Goal: Task Accomplishment & Management: Complete application form

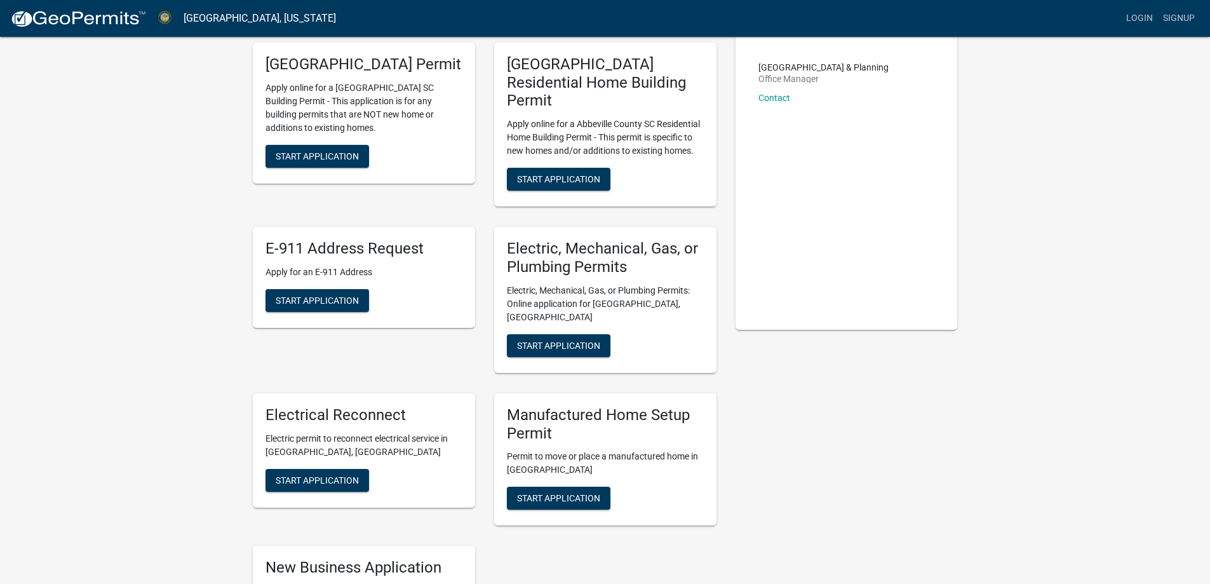
scroll to position [84, 0]
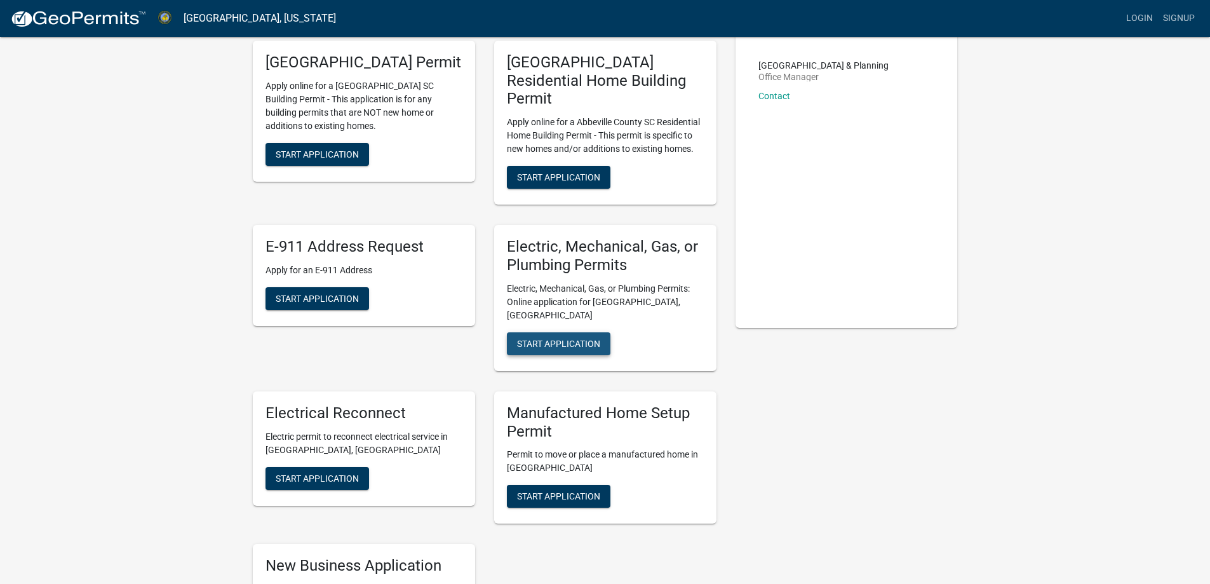
click at [551, 338] on span "Start Application" at bounding box center [558, 343] width 83 height 10
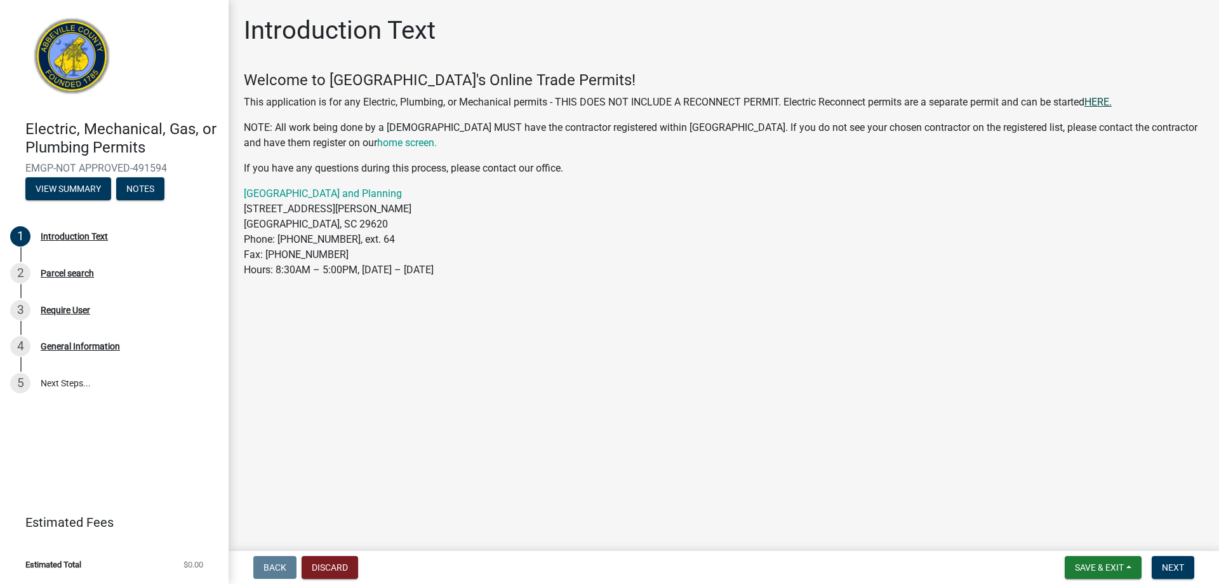
click at [1108, 102] on link "HERE." at bounding box center [1098, 102] width 27 height 12
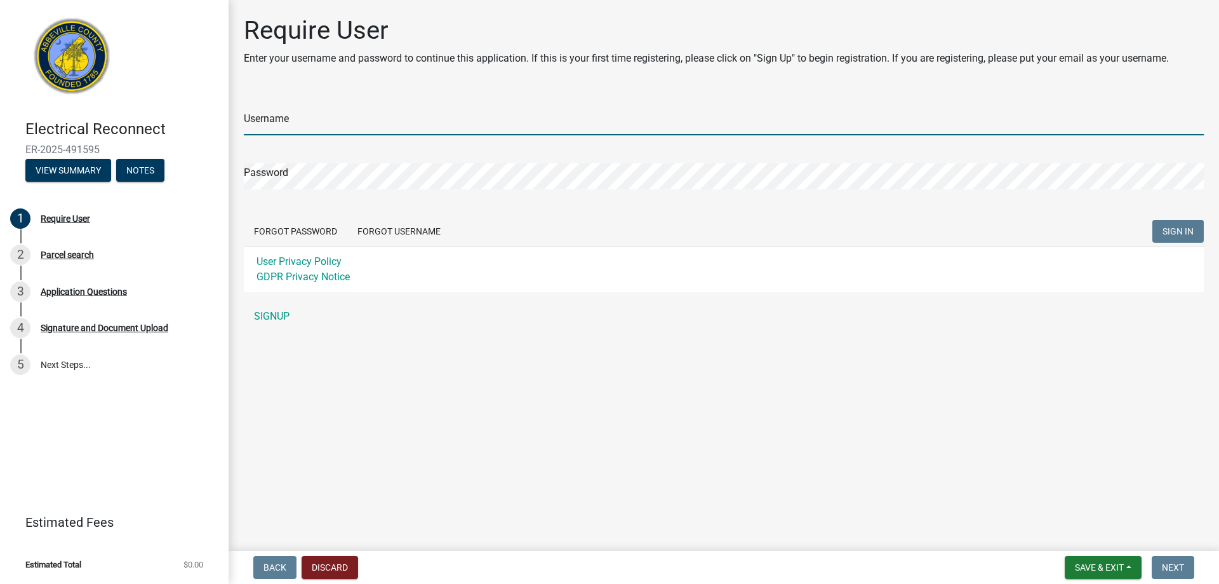
click at [293, 114] on input "Username" at bounding box center [724, 122] width 960 height 26
type input "timaskew"
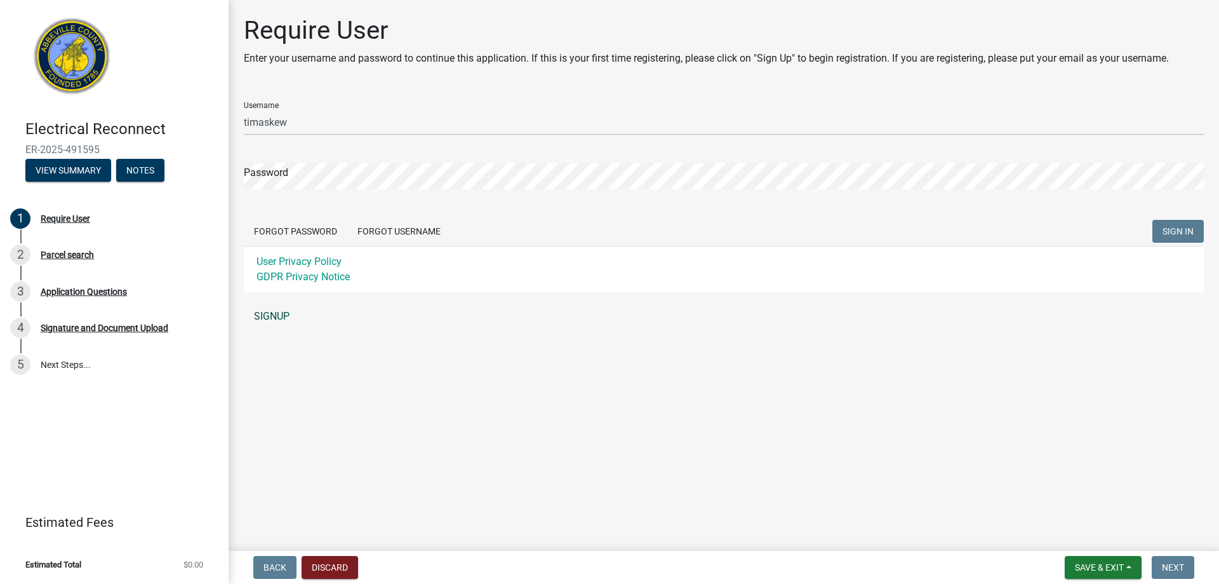
click at [271, 316] on link "SIGNUP" at bounding box center [724, 316] width 960 height 25
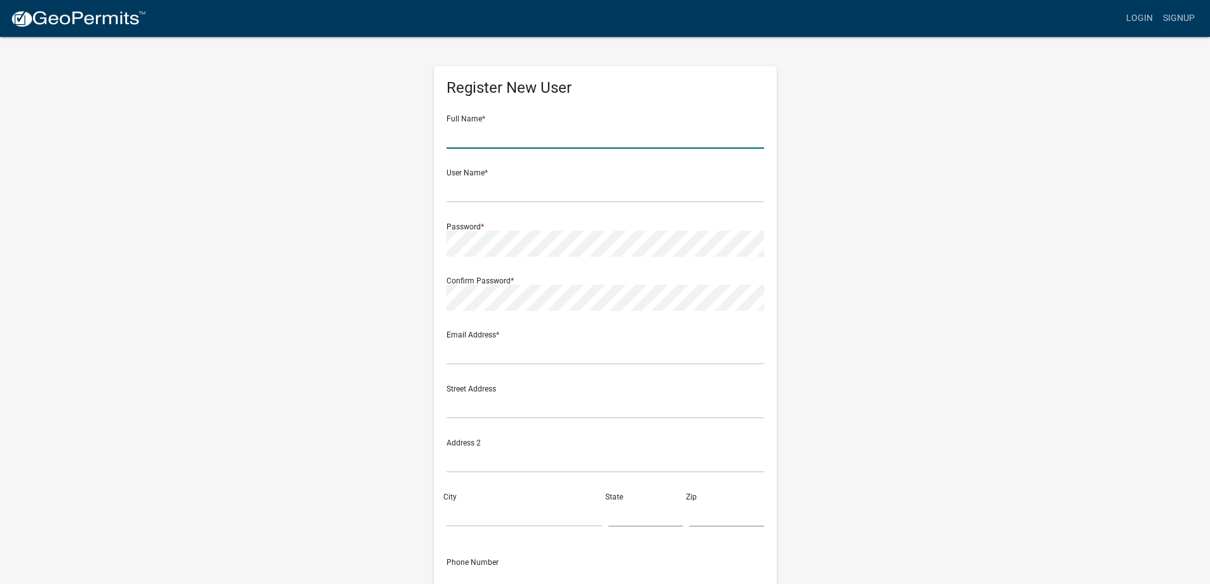
click at [523, 126] on input "text" at bounding box center [605, 136] width 318 height 26
type input "Tim Askew"
type input "Tim.Askew.email@gmail.com"
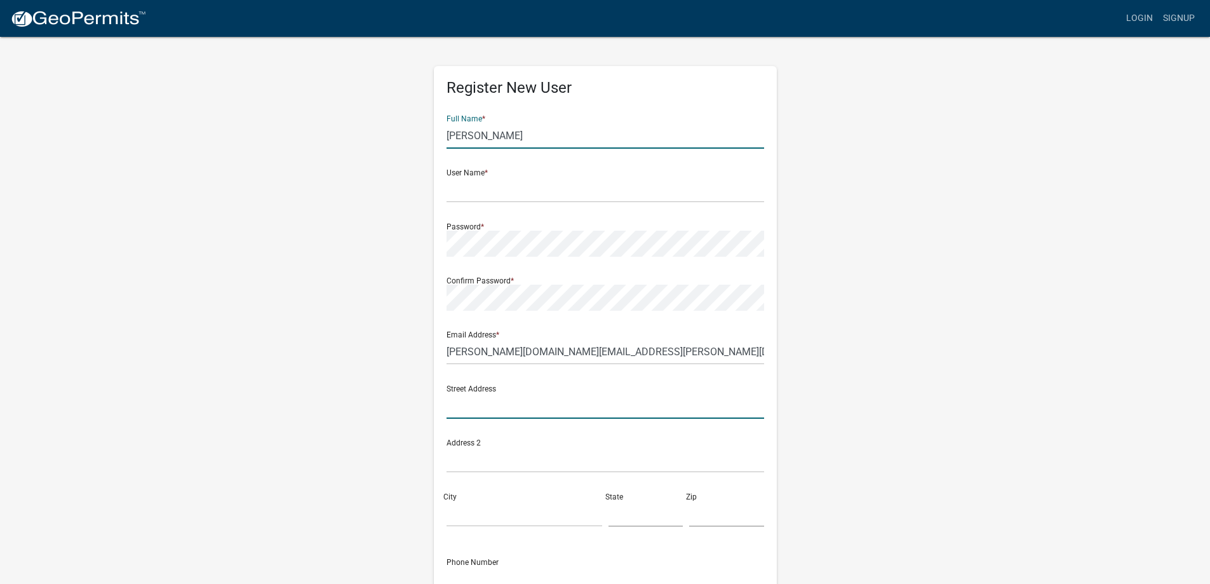
type input "450 Firetower Rd"
type input "Abbeville"
type input "SC"
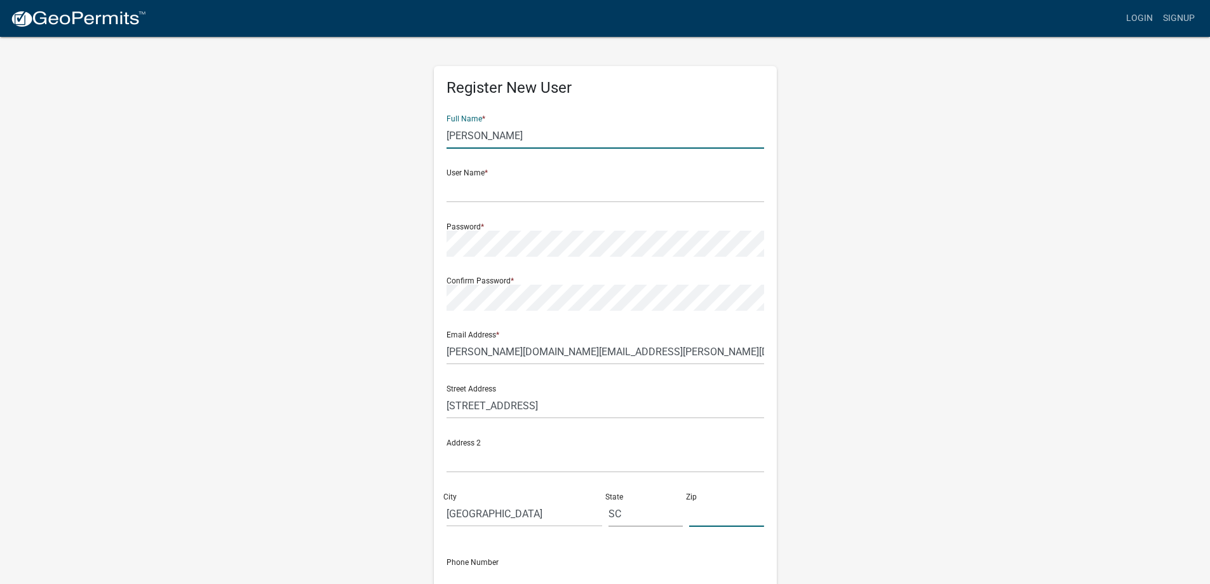
type input "29620"
type input "8283294626"
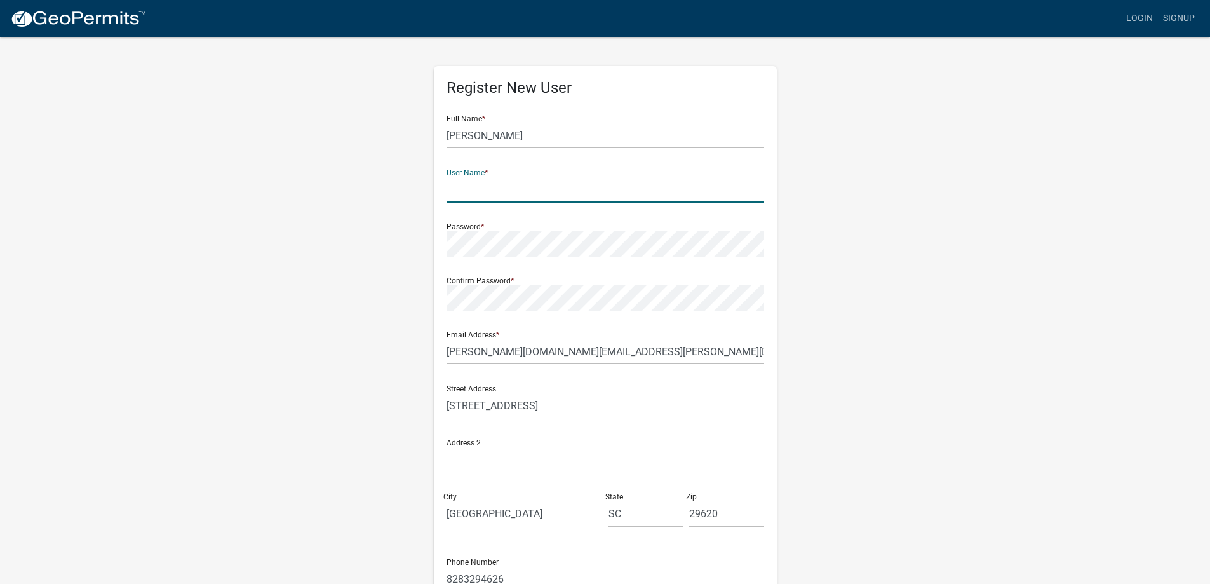
click at [508, 183] on input "text" at bounding box center [605, 190] width 318 height 26
type input "timaskew"
click at [513, 229] on div "Password *" at bounding box center [605, 235] width 318 height 44
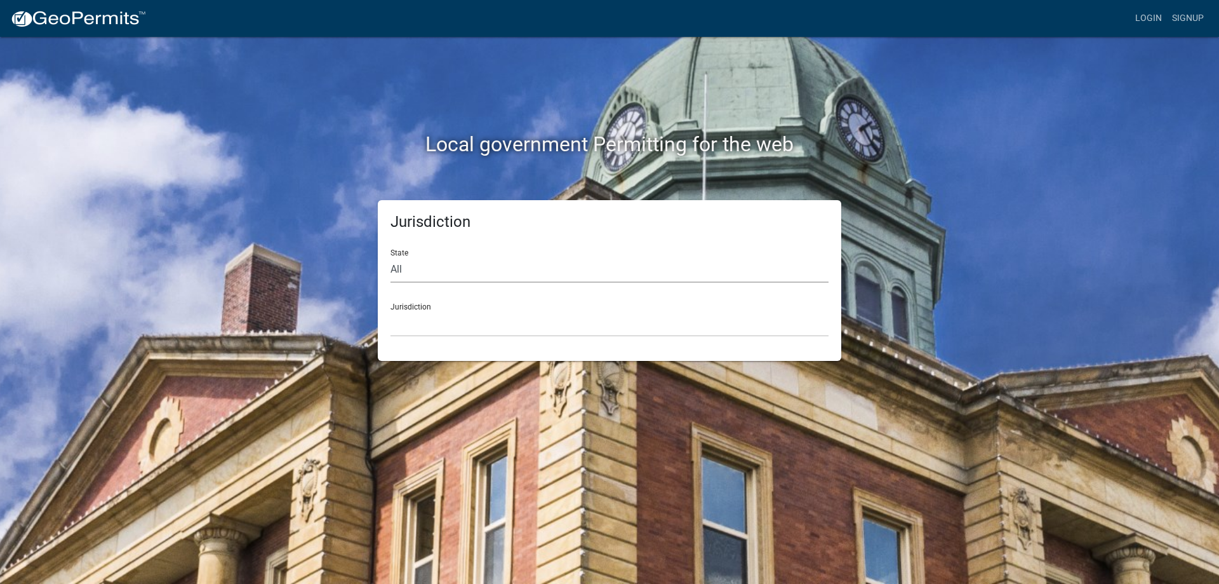
click at [421, 258] on select "All Colorado Georgia Indiana Iowa Kansas Minnesota Ohio South Carolina Wisconsin" at bounding box center [610, 270] width 438 height 26
select select "South Carolina"
click at [391, 257] on select "All Colorado Georgia Indiana Iowa Kansas Minnesota Ohio South Carolina Wisconsin" at bounding box center [610, 270] width 438 height 26
click at [445, 325] on select "Abbeville County, South Carolina Jasper County, South Carolina" at bounding box center [610, 324] width 438 height 26
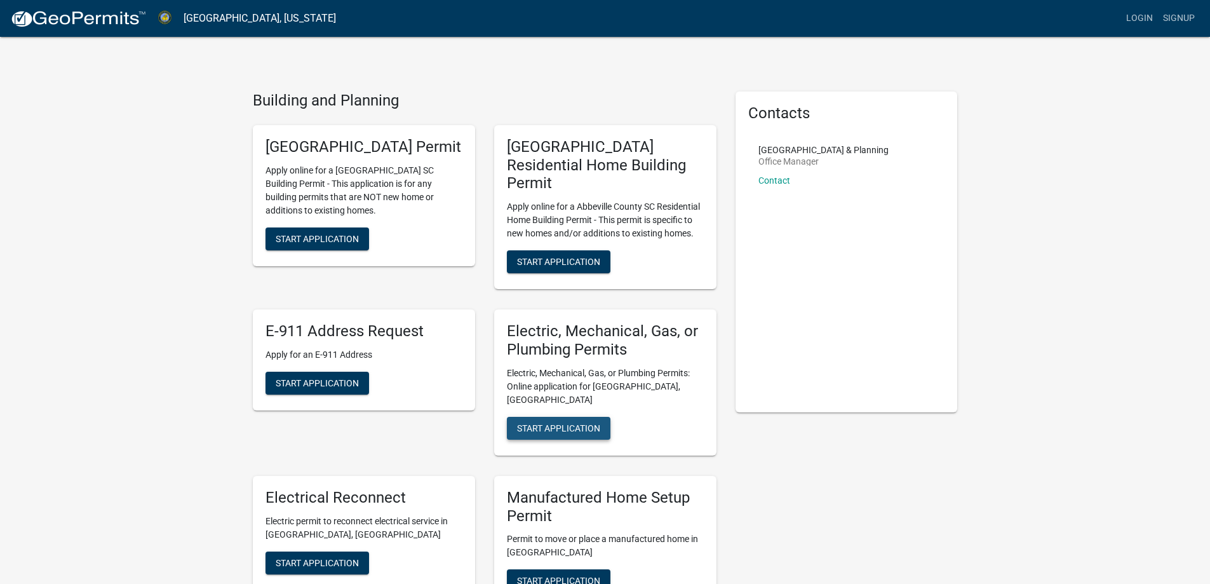
click at [566, 422] on span "Start Application" at bounding box center [558, 427] width 83 height 10
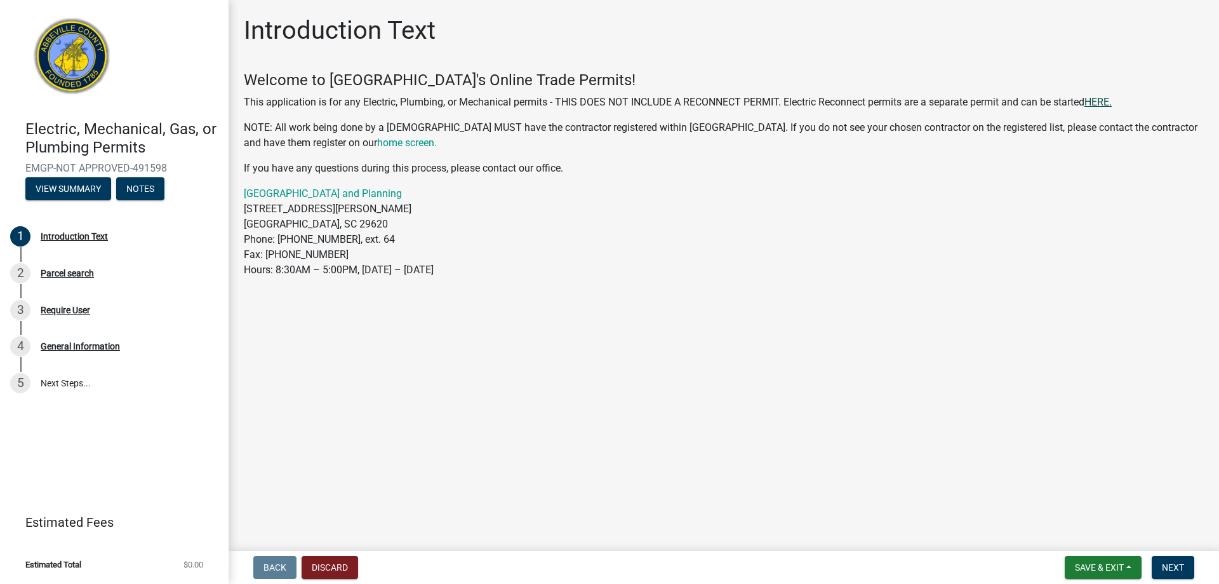
click at [1103, 98] on link "HERE." at bounding box center [1098, 102] width 27 height 12
click at [1101, 101] on link "HERE." at bounding box center [1098, 102] width 27 height 12
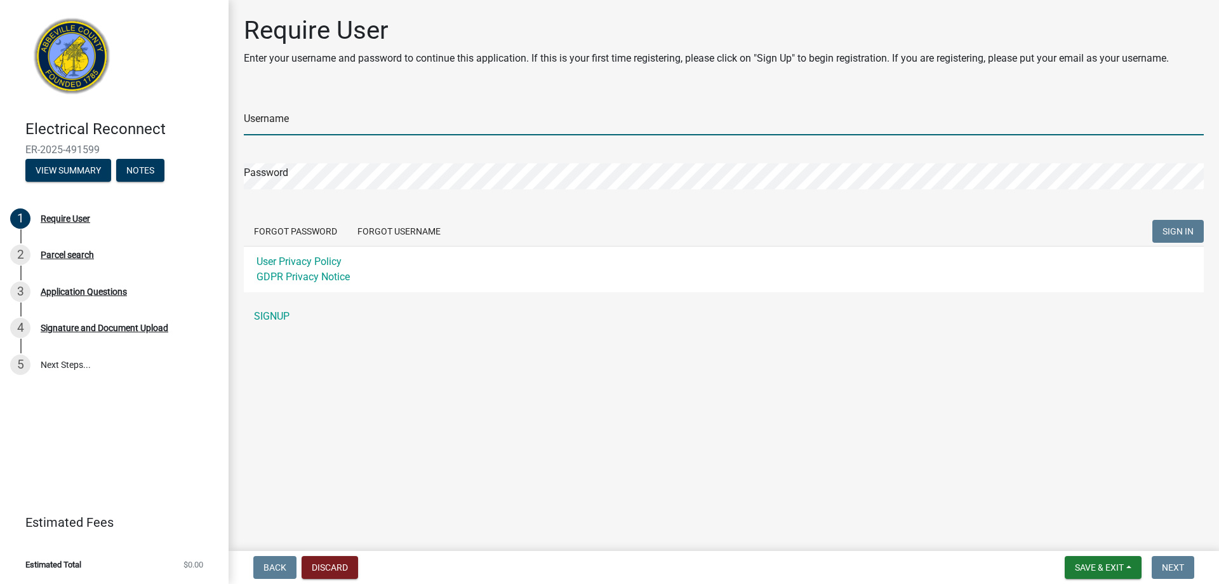
type input "timaskew"
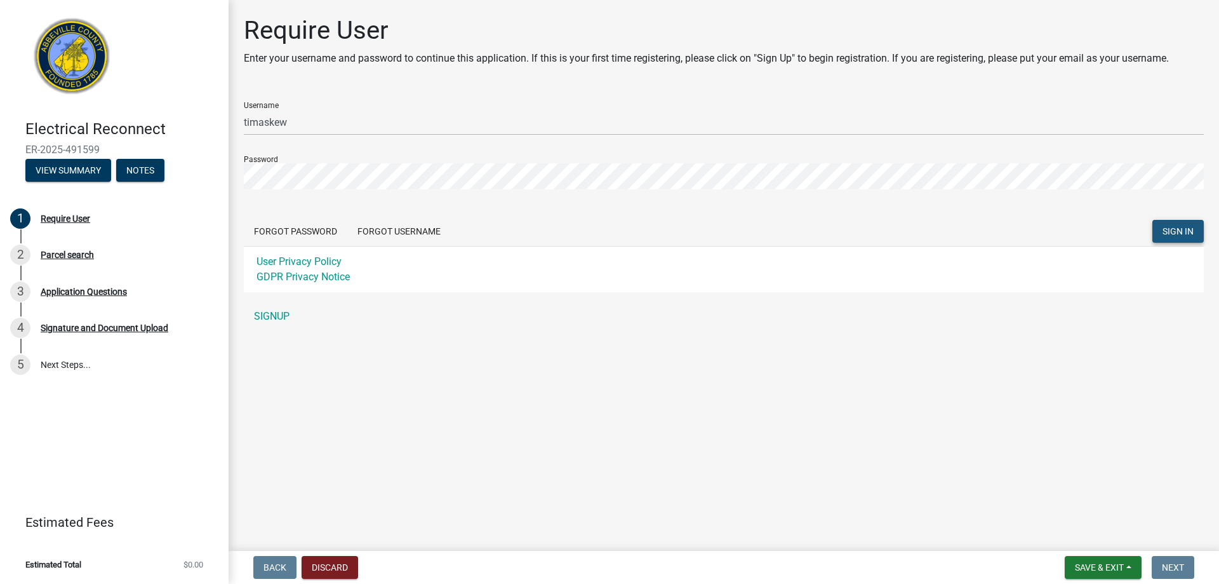
click at [1183, 227] on span "SIGN IN" at bounding box center [1178, 231] width 31 height 10
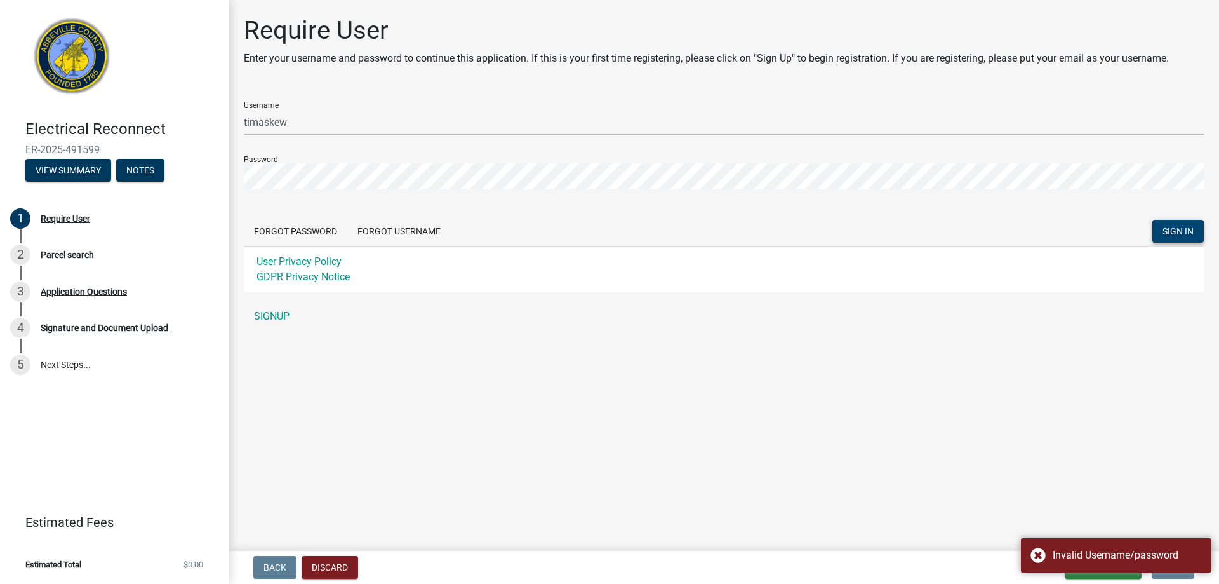
click at [1181, 226] on span "SIGN IN" at bounding box center [1178, 231] width 31 height 10
click at [1169, 232] on span "SIGN IN" at bounding box center [1178, 231] width 31 height 10
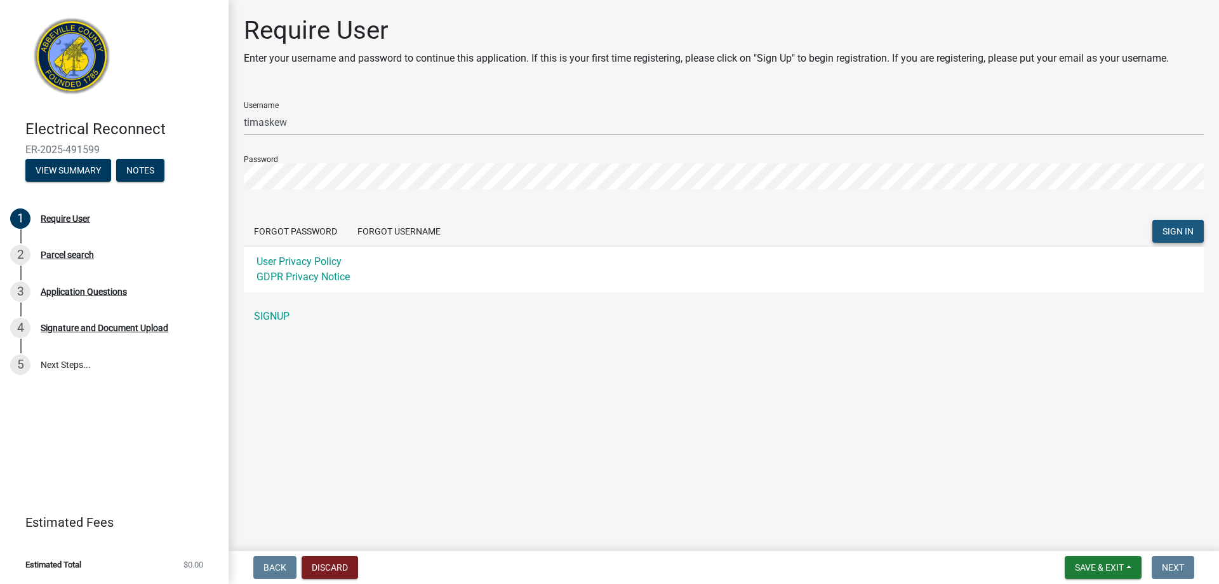
click at [1179, 229] on span "SIGN IN" at bounding box center [1178, 231] width 31 height 10
click at [1183, 229] on span "SIGN IN" at bounding box center [1178, 231] width 31 height 10
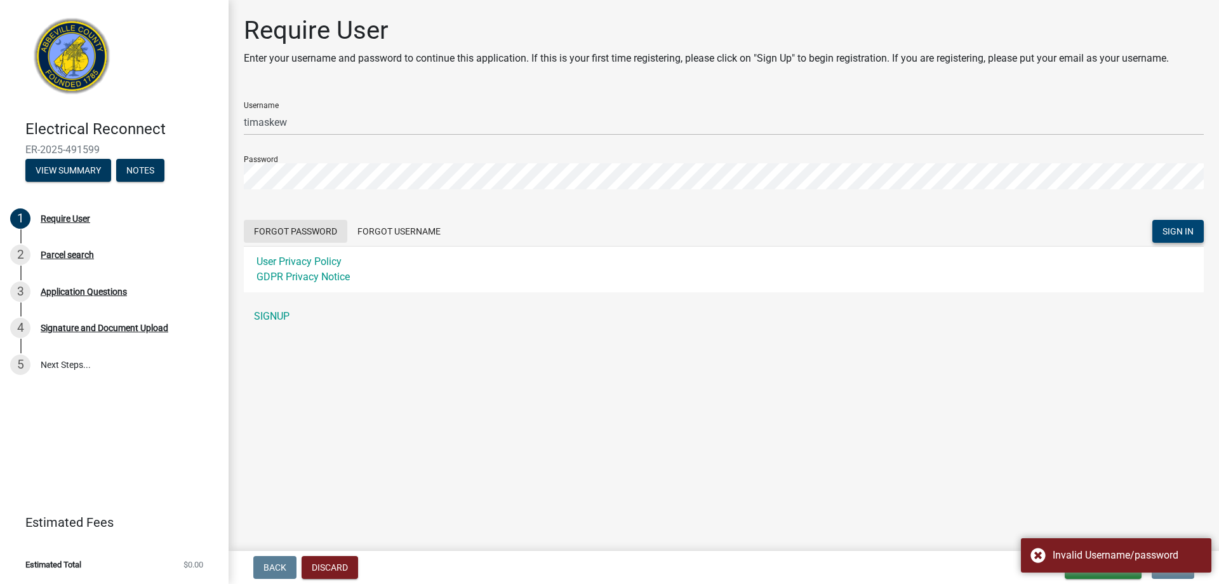
click at [294, 229] on button "Forgot Password" at bounding box center [296, 231] width 104 height 23
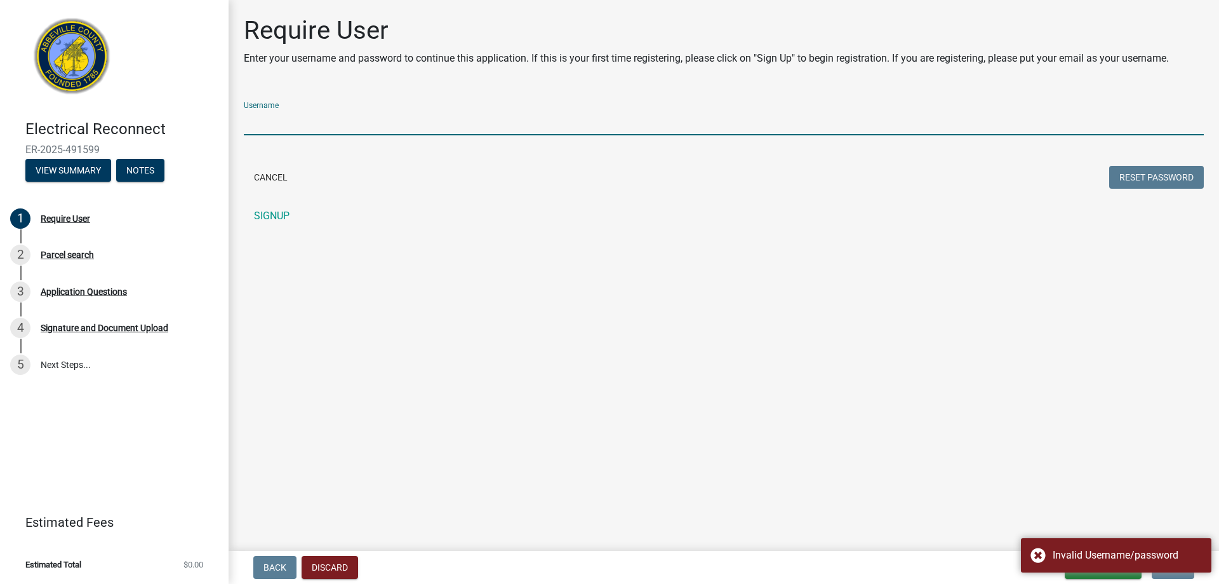
click at [294, 123] on input "Username" at bounding box center [724, 122] width 960 height 26
type input "timaskew"
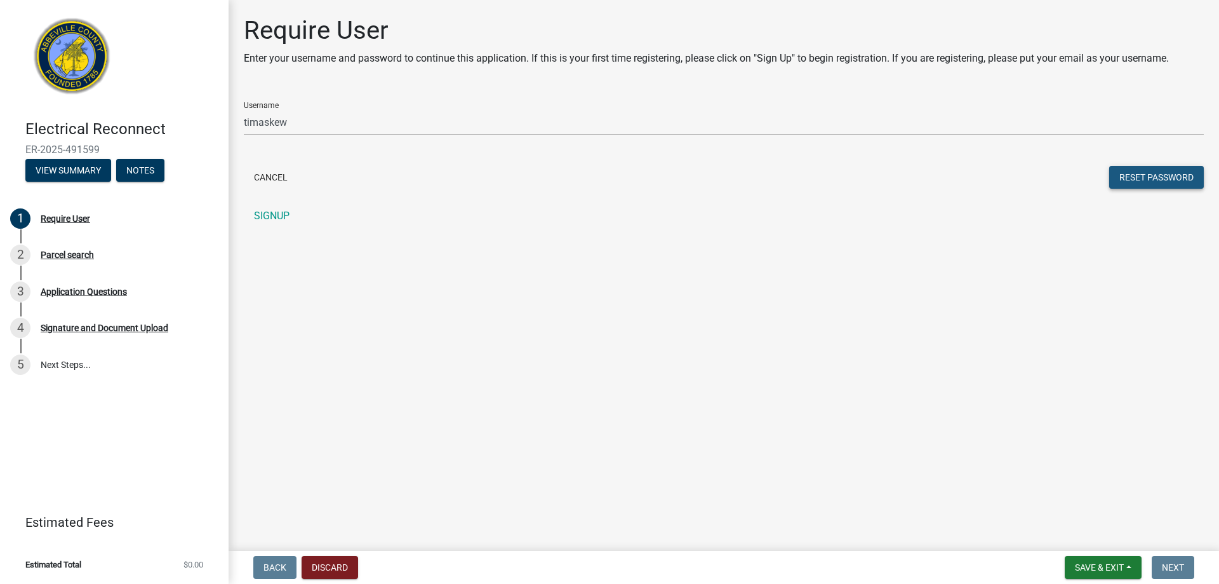
click at [1164, 179] on button "Reset Password" at bounding box center [1157, 177] width 95 height 23
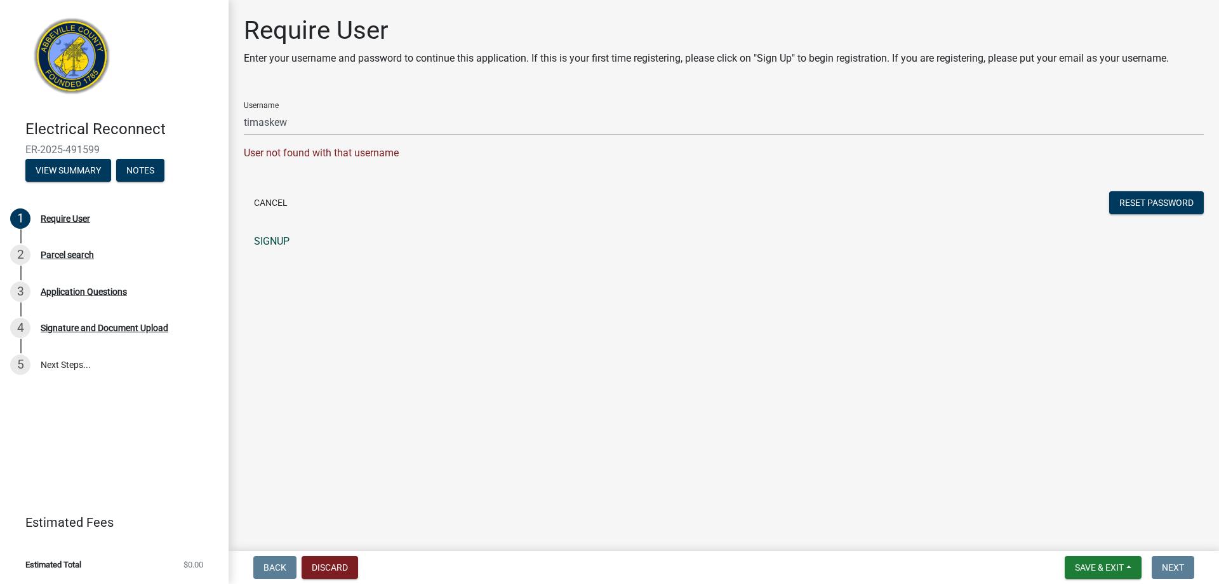
click at [269, 241] on link "SIGNUP" at bounding box center [724, 241] width 960 height 25
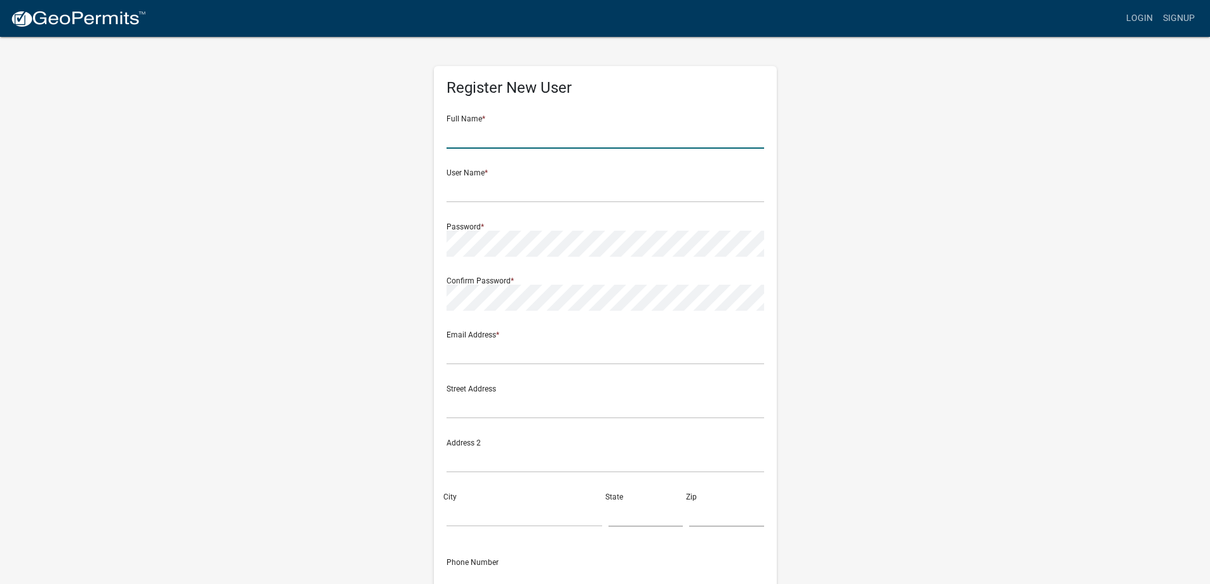
click at [518, 127] on input "text" at bounding box center [605, 136] width 318 height 26
type input "Tim Askew"
type input "[PERSON_NAME][DOMAIN_NAME][EMAIL_ADDRESS][PERSON_NAME][DOMAIN_NAME]"
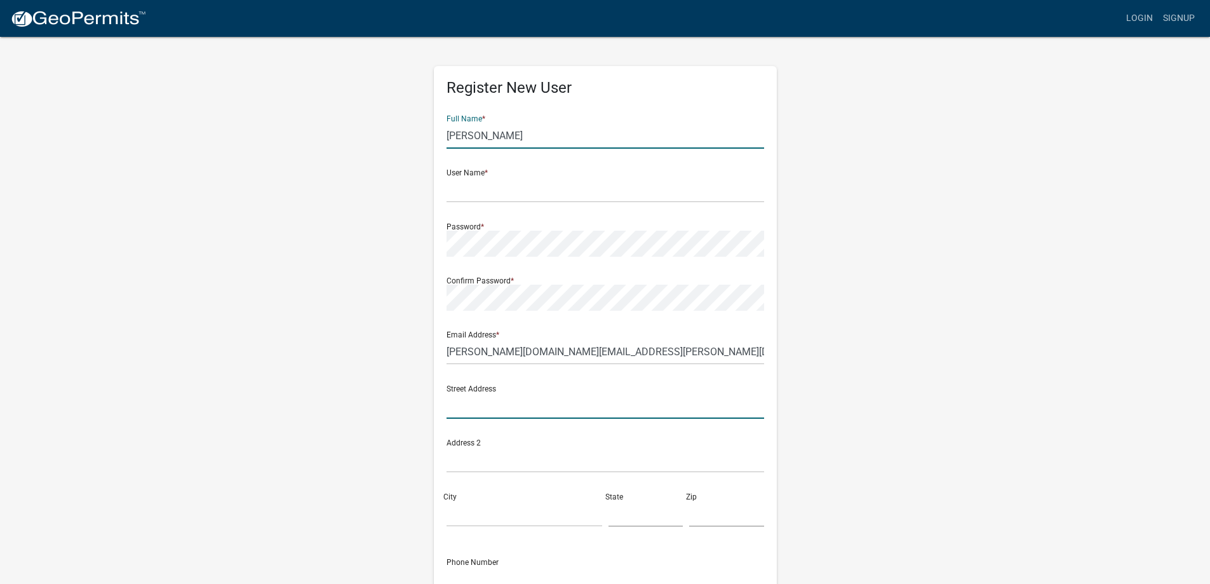
type input "450 Firetower Rd"
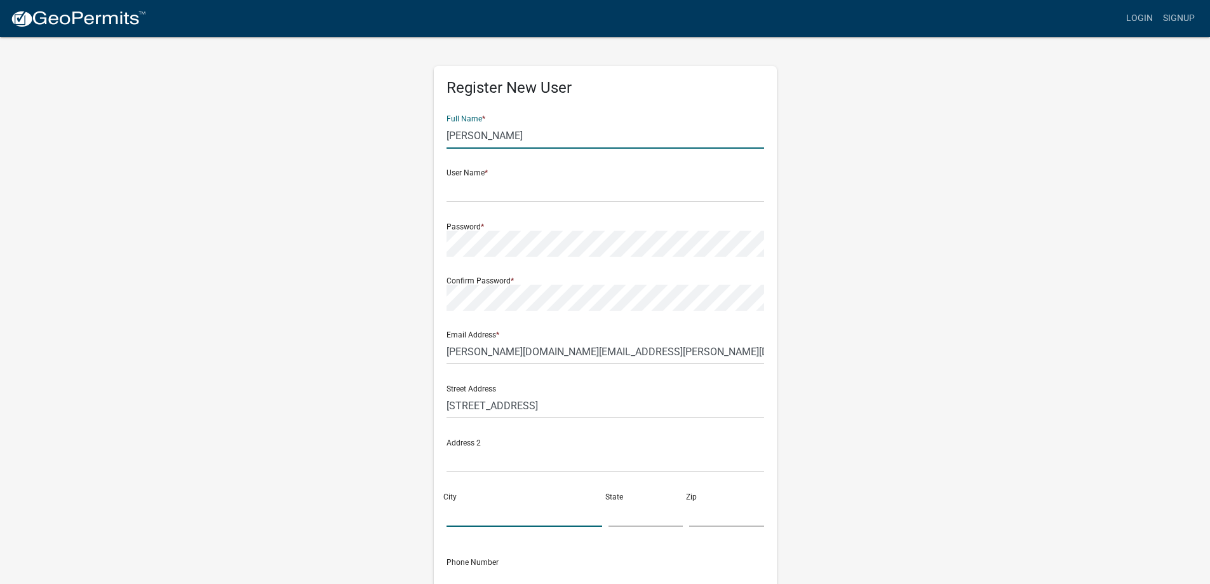
type input "Abbeville"
type input "SC"
type input "29620"
type input "8283294626"
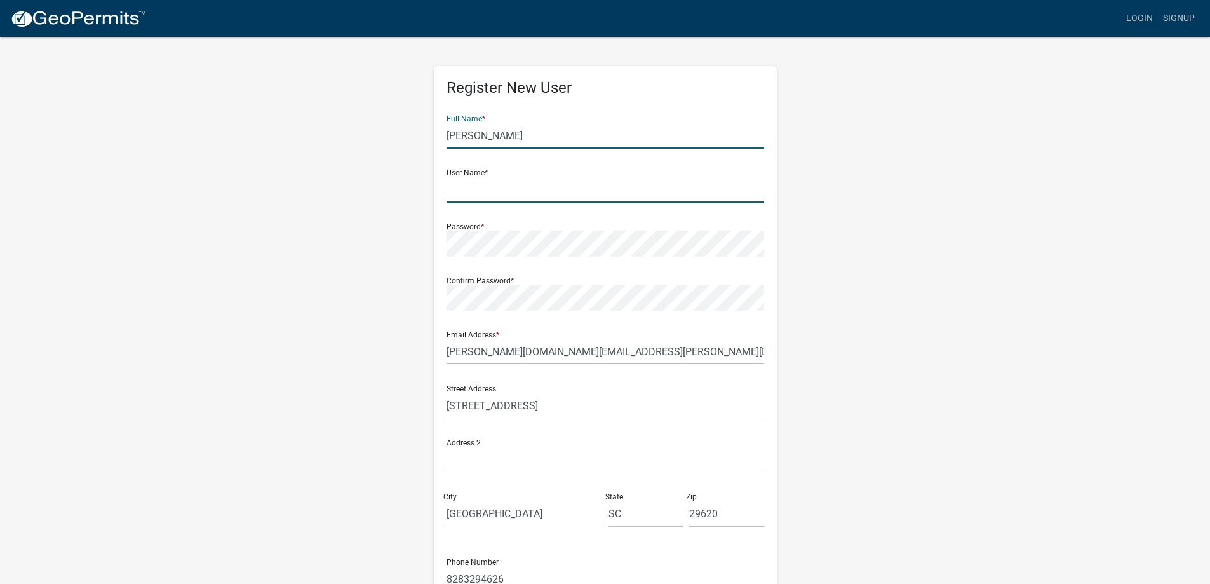
click at [519, 185] on input "text" at bounding box center [605, 190] width 318 height 26
type input "timaskew"
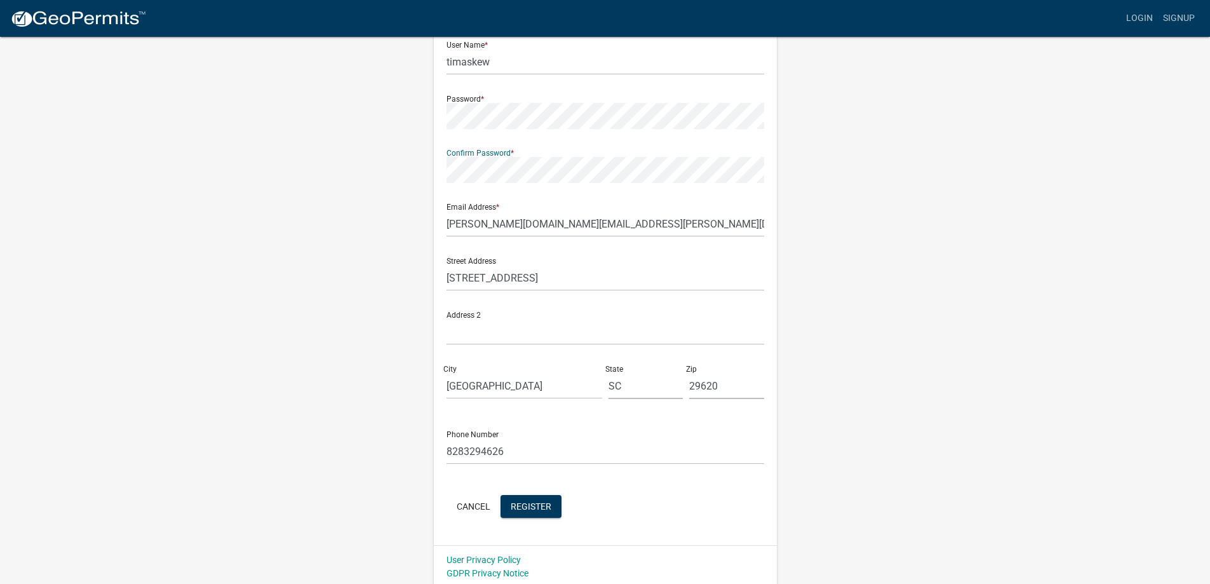
scroll to position [131, 0]
click at [528, 499] on span "Register" at bounding box center [531, 502] width 41 height 10
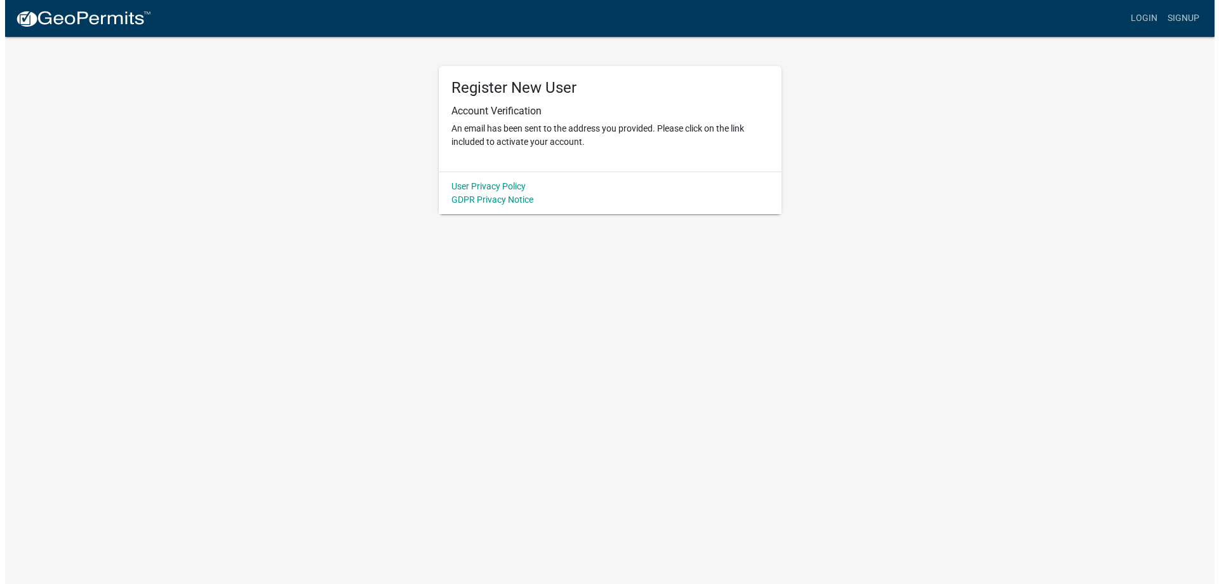
scroll to position [0, 0]
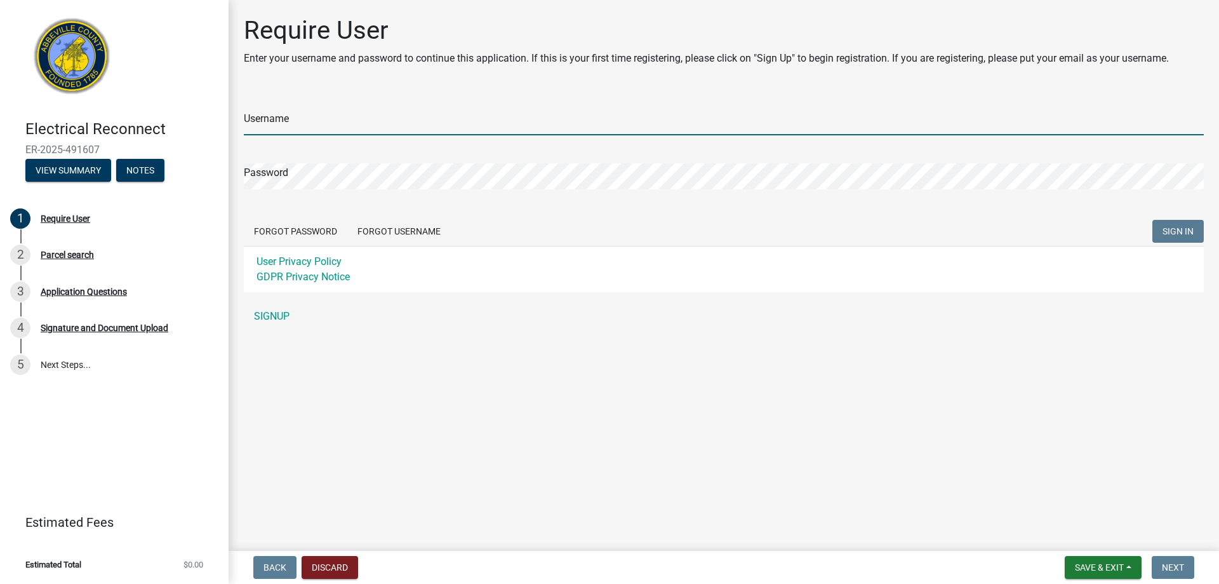
type input "timaskew"
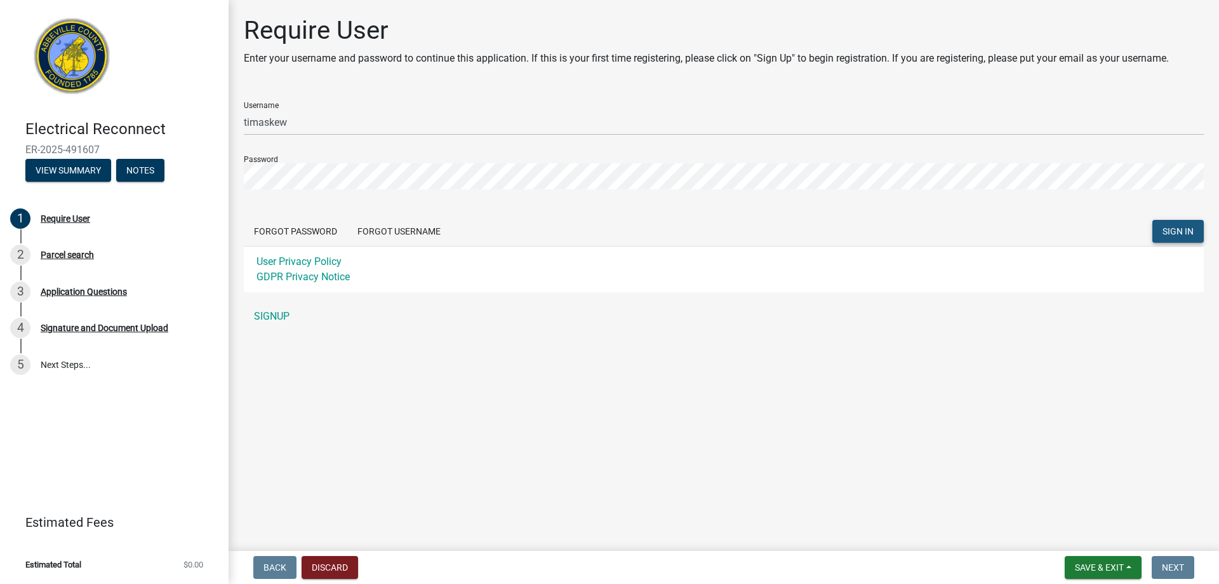
click at [1185, 228] on span "SIGN IN" at bounding box center [1178, 231] width 31 height 10
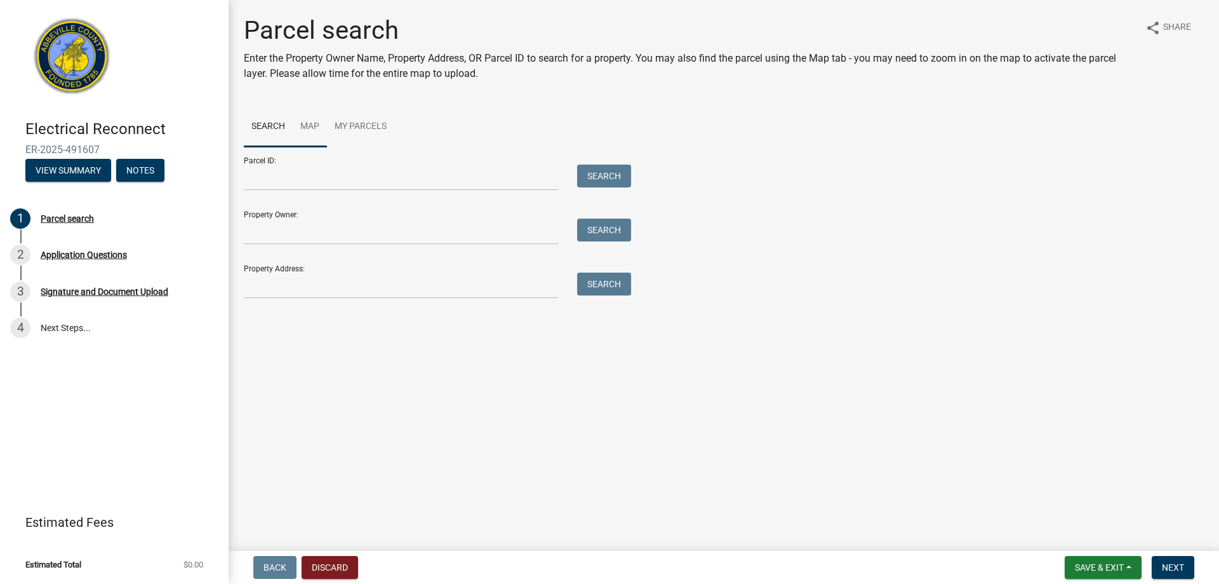
click at [313, 125] on link "Map" at bounding box center [310, 127] width 34 height 41
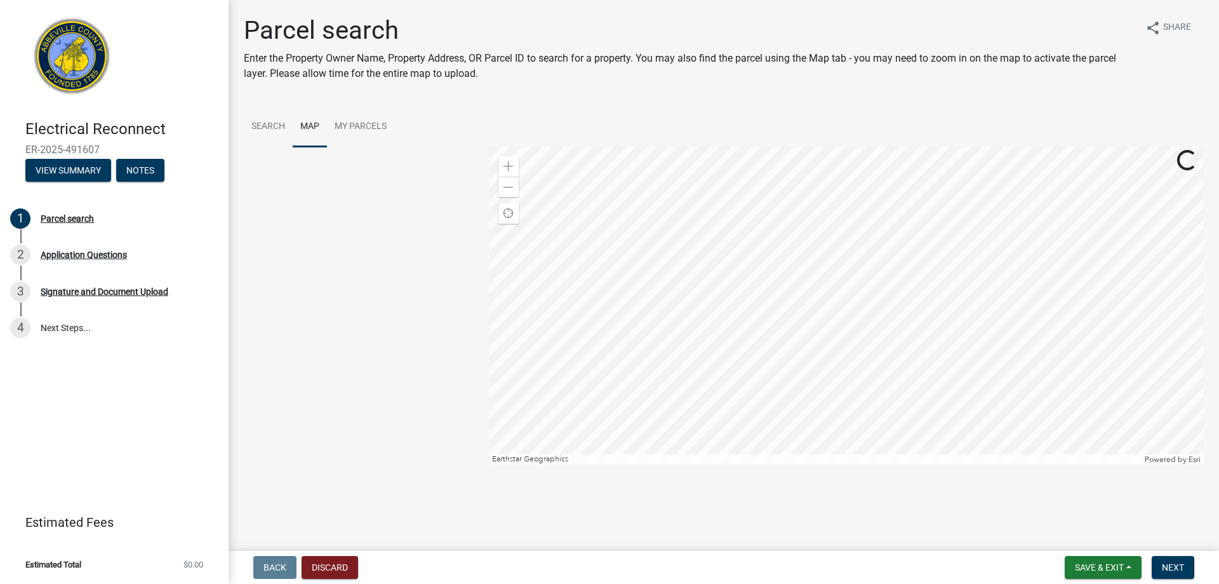
click at [867, 147] on div at bounding box center [847, 306] width 716 height 318
click at [681, 349] on div at bounding box center [847, 306] width 716 height 318
click at [828, 277] on div at bounding box center [847, 306] width 716 height 318
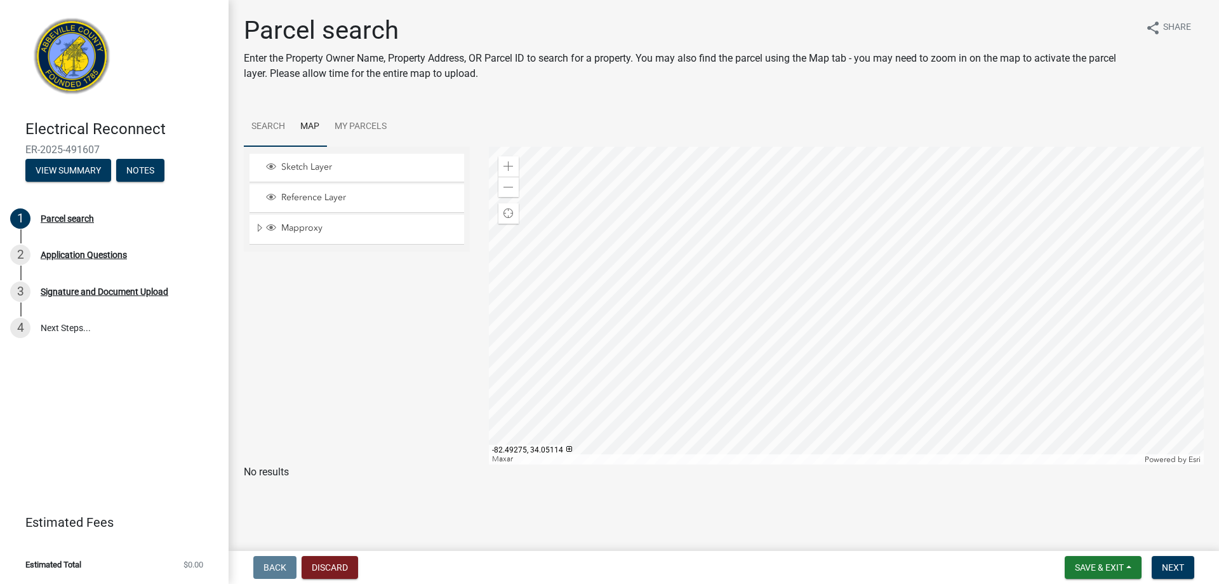
click at [269, 125] on link "Search" at bounding box center [268, 127] width 49 height 41
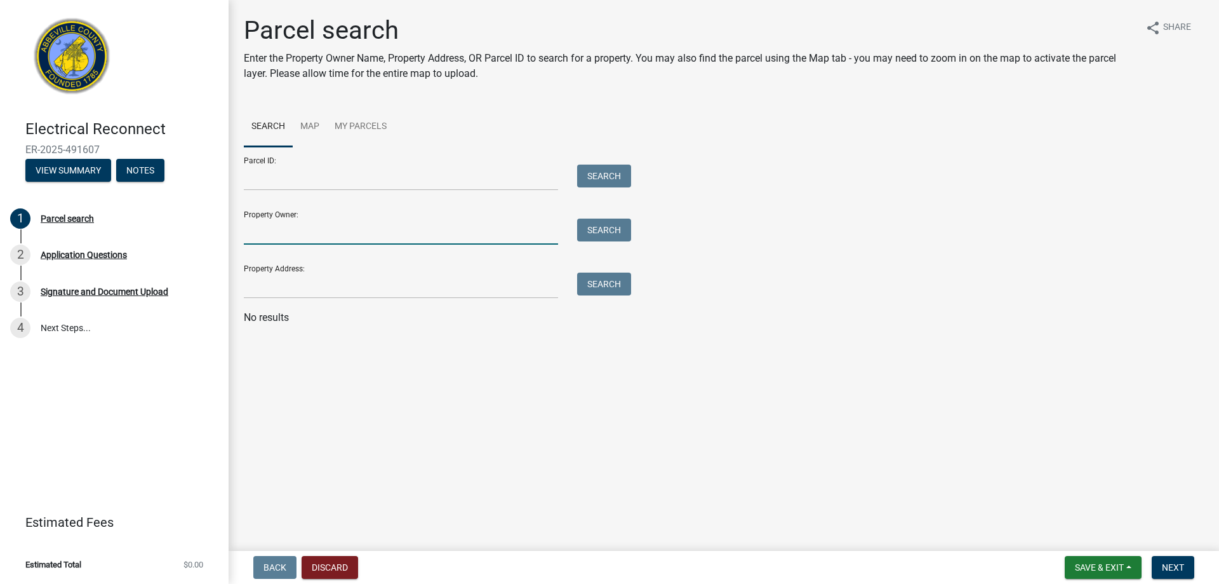
click at [324, 236] on input "Property Owner:" at bounding box center [401, 231] width 314 height 26
type input "[PERSON_NAME]"
click at [605, 229] on button "Search" at bounding box center [604, 229] width 54 height 23
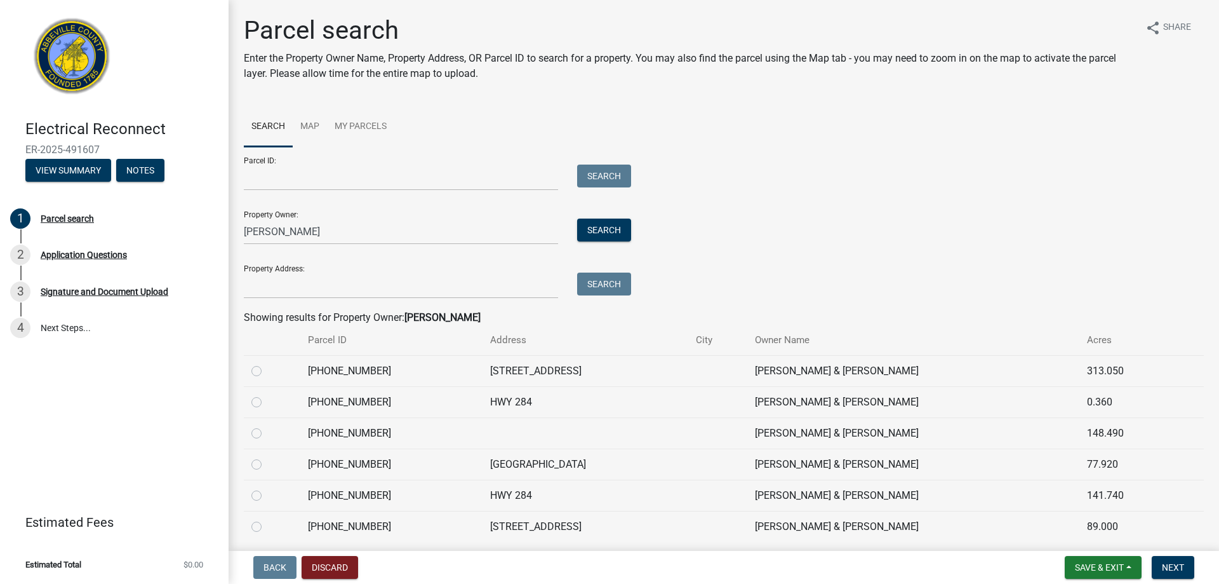
drag, startPoint x: 253, startPoint y: 465, endPoint x: 257, endPoint y: 470, distance: 6.8
click at [267, 457] on label at bounding box center [267, 457] width 0 height 0
click at [267, 464] on input "radio" at bounding box center [271, 461] width 8 height 8
radio input "true"
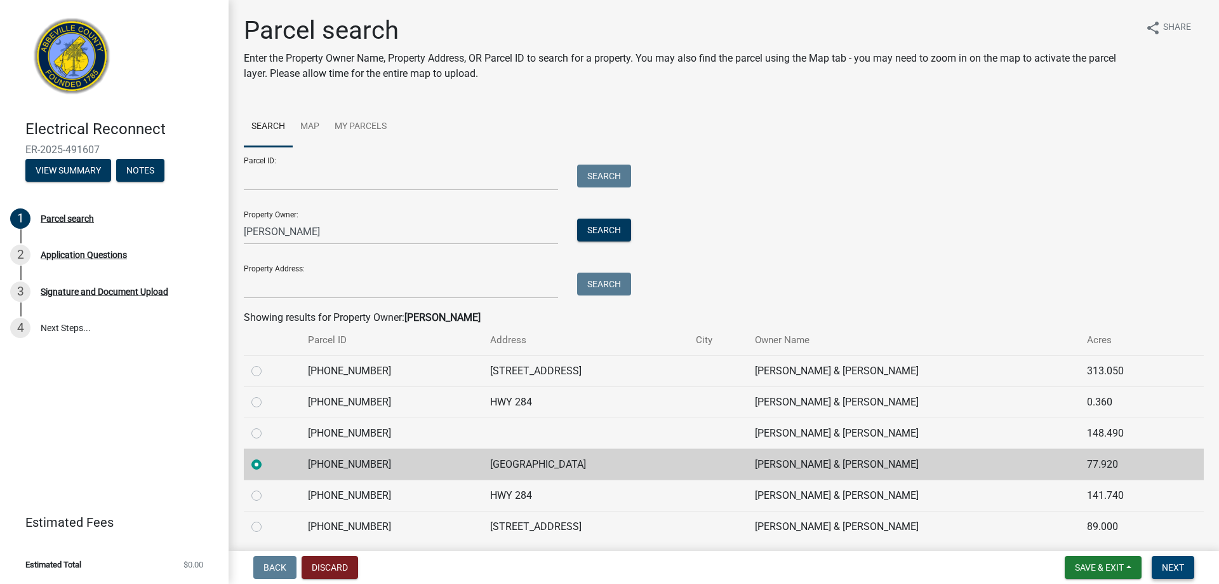
click at [1176, 564] on span "Next" at bounding box center [1173, 567] width 22 height 10
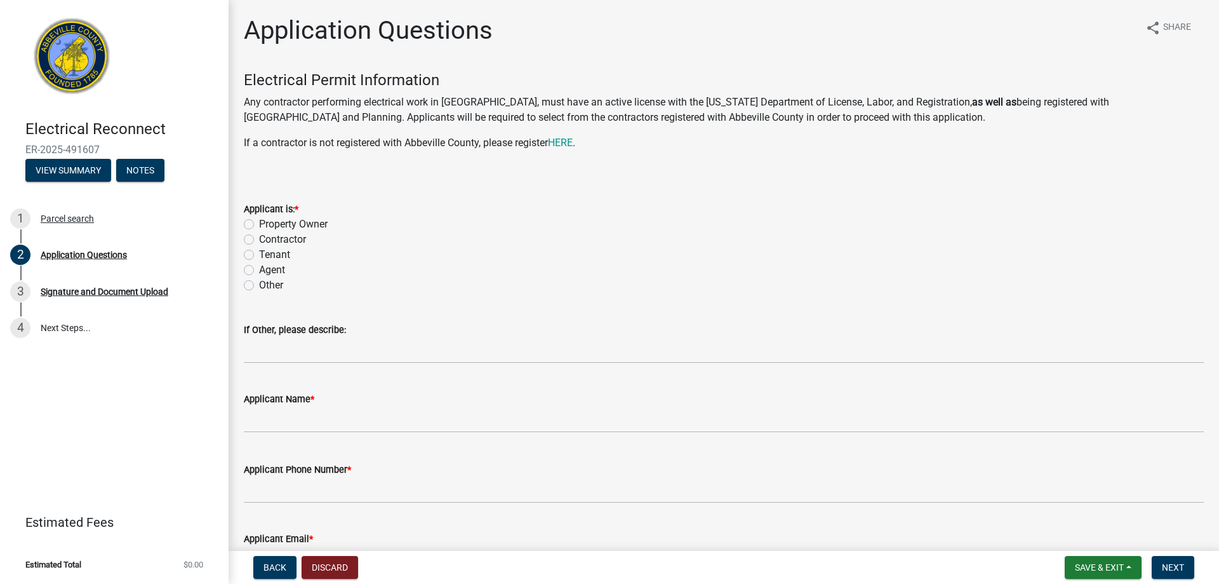
click at [259, 225] on label "Property Owner" at bounding box center [293, 224] width 69 height 15
click at [259, 225] on input "Property Owner" at bounding box center [263, 221] width 8 height 8
radio input "true"
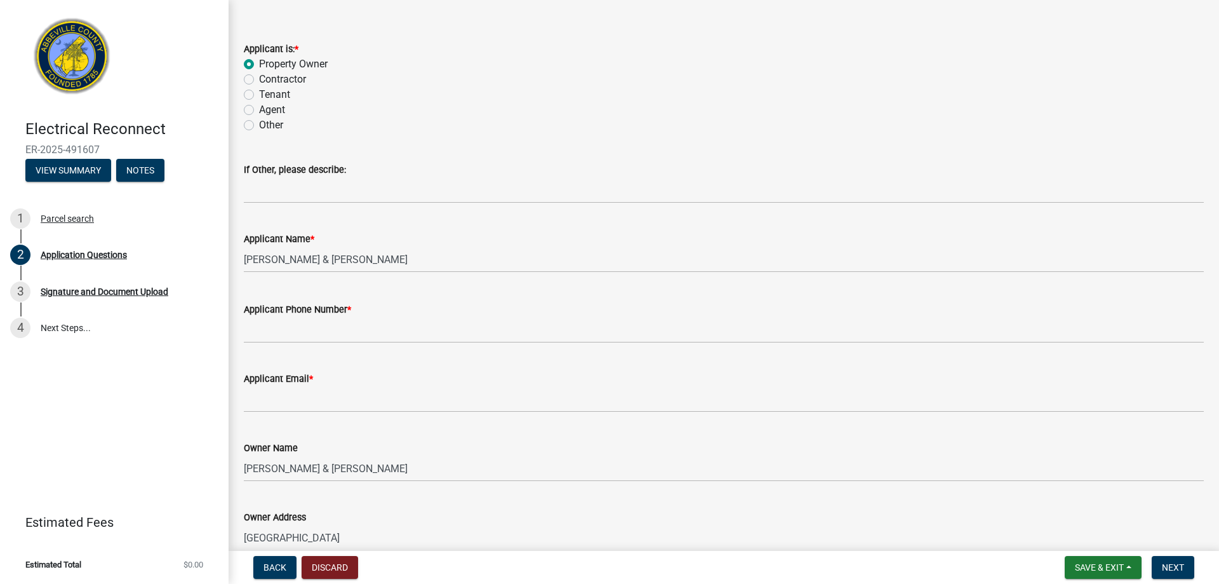
scroll to position [170, 0]
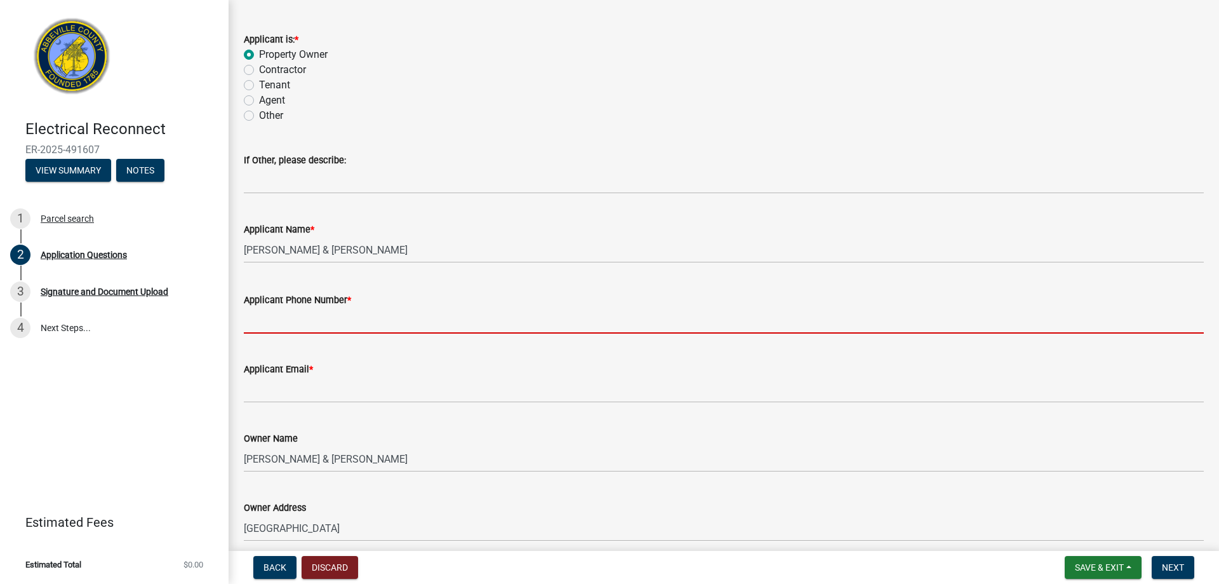
click at [335, 314] on input "Applicant Phone Number *" at bounding box center [724, 320] width 960 height 26
type input "8283294626"
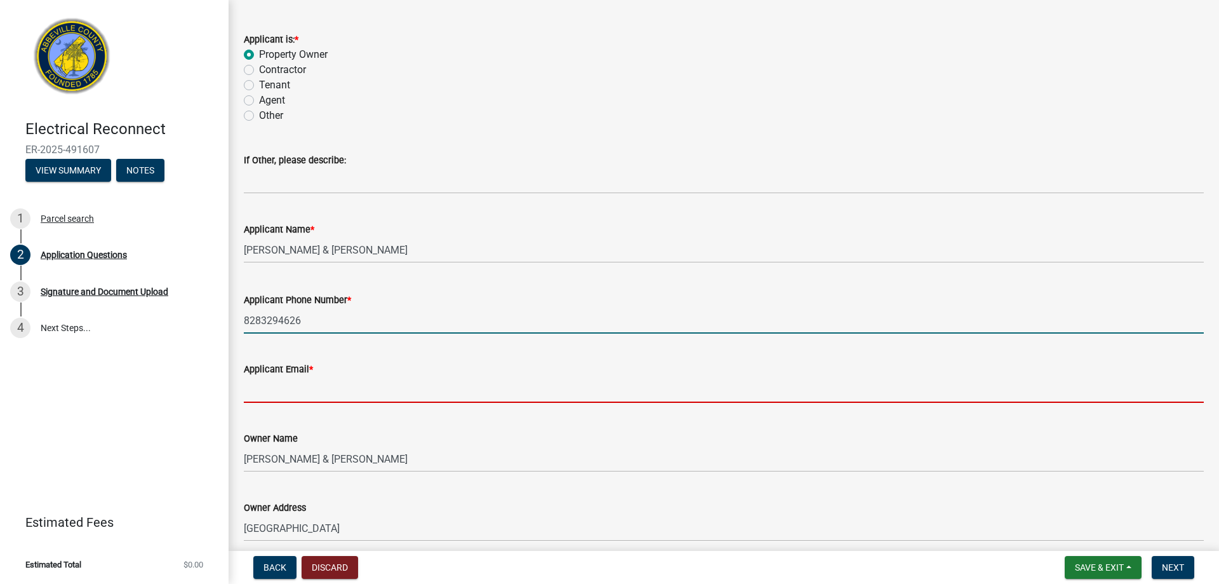
type input "[PERSON_NAME][DOMAIN_NAME][EMAIL_ADDRESS][PERSON_NAME][DOMAIN_NAME]"
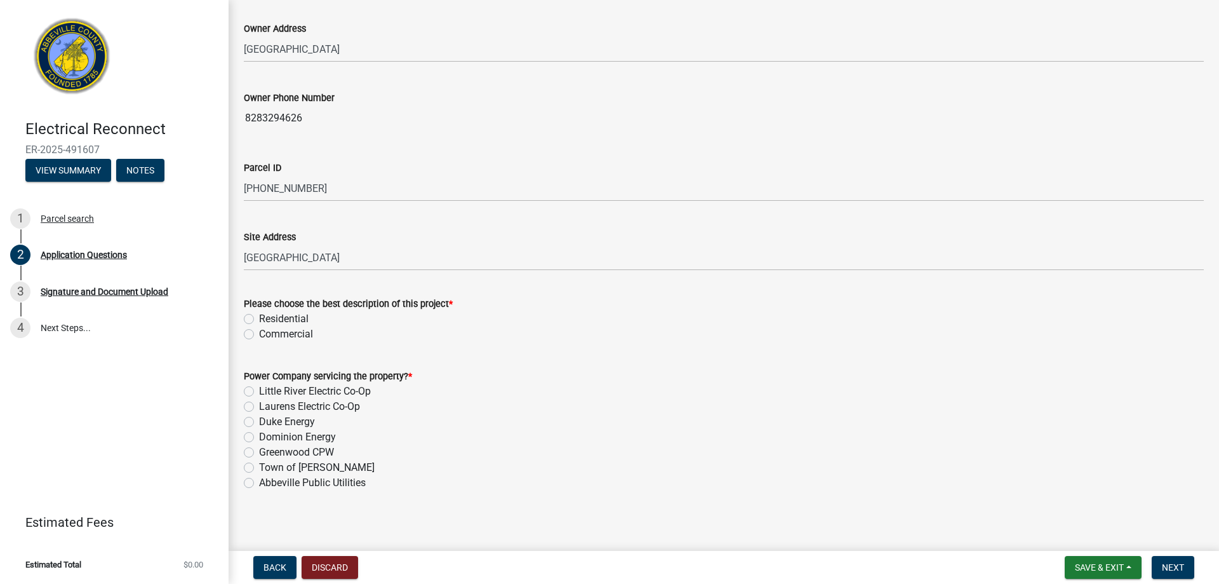
scroll to position [654, 0]
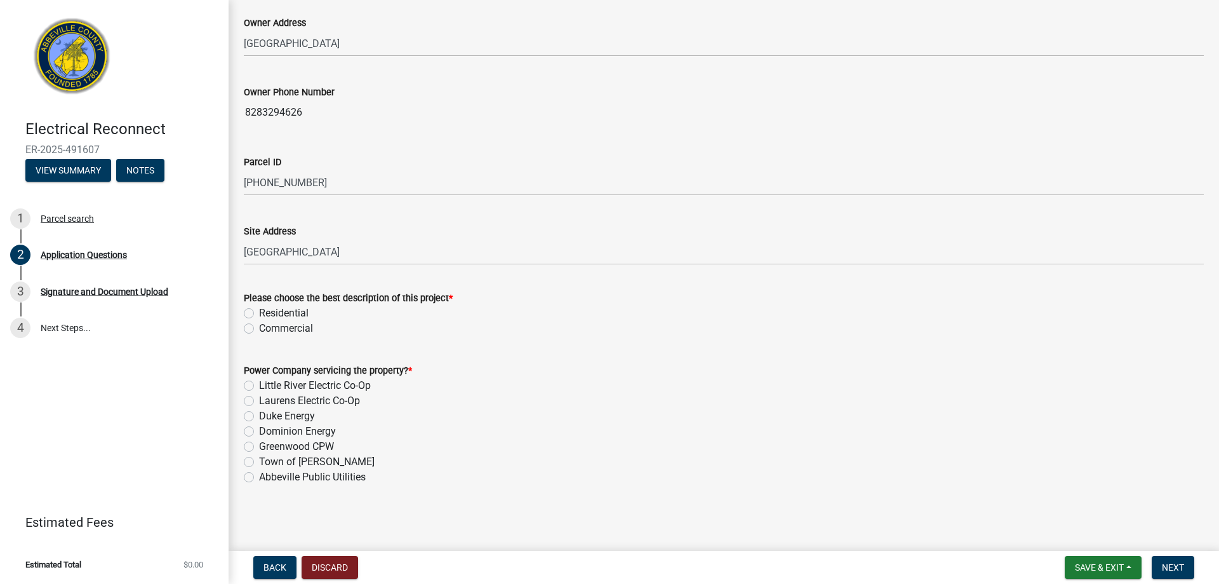
click at [259, 385] on label "Little River Electric Co-Op" at bounding box center [315, 385] width 112 height 15
click at [259, 385] on input "Little River Electric Co-Op" at bounding box center [263, 382] width 8 height 8
radio input "true"
click at [259, 325] on label "Commercial" at bounding box center [286, 328] width 54 height 15
click at [259, 325] on input "Commercial" at bounding box center [263, 325] width 8 height 8
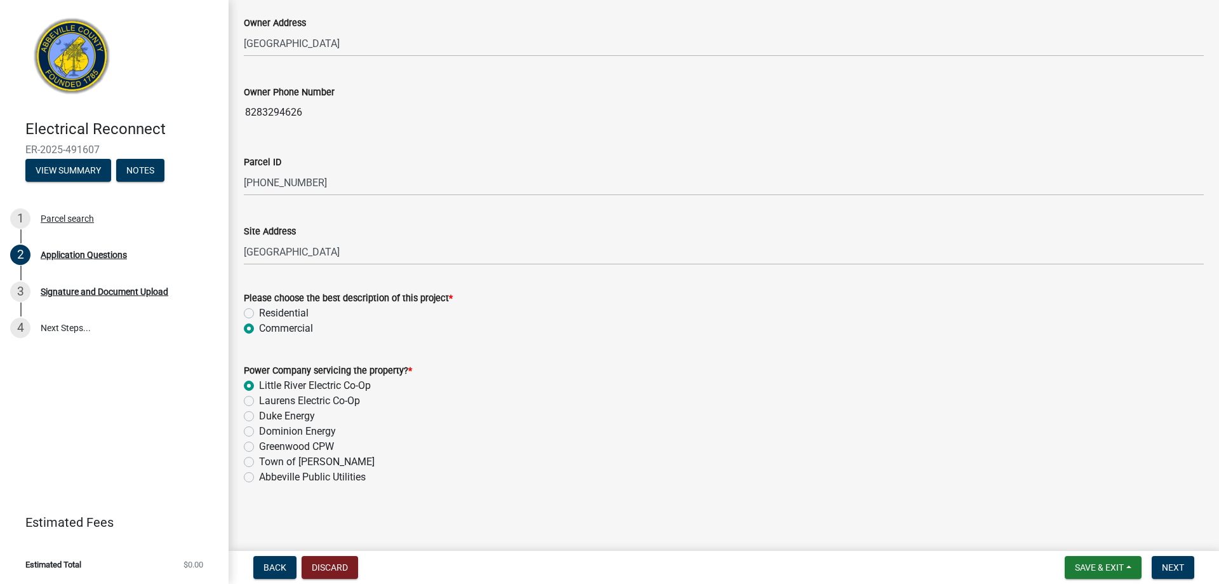
radio input "true"
click at [1179, 564] on span "Next" at bounding box center [1173, 567] width 22 height 10
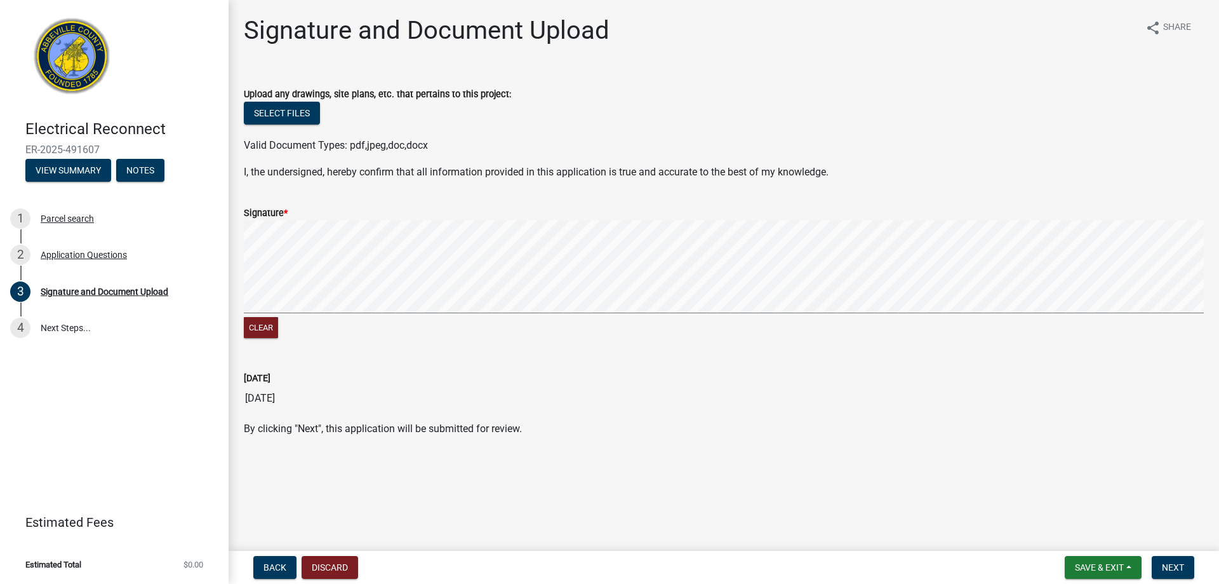
click at [608, 313] on signature-pad at bounding box center [724, 268] width 960 height 97
click at [1176, 567] on span "Next" at bounding box center [1173, 567] width 22 height 10
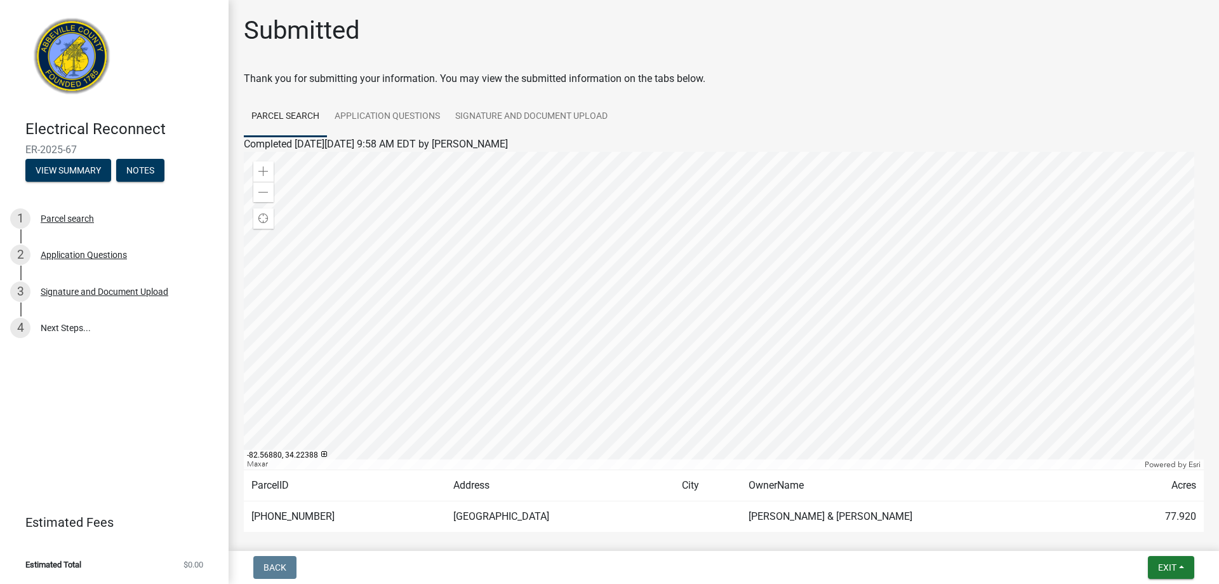
click at [722, 309] on div at bounding box center [724, 311] width 960 height 318
click at [56, 329] on link "4 Next Steps..." at bounding box center [114, 328] width 229 height 37
click at [396, 116] on link "Application Questions" at bounding box center [387, 117] width 121 height 41
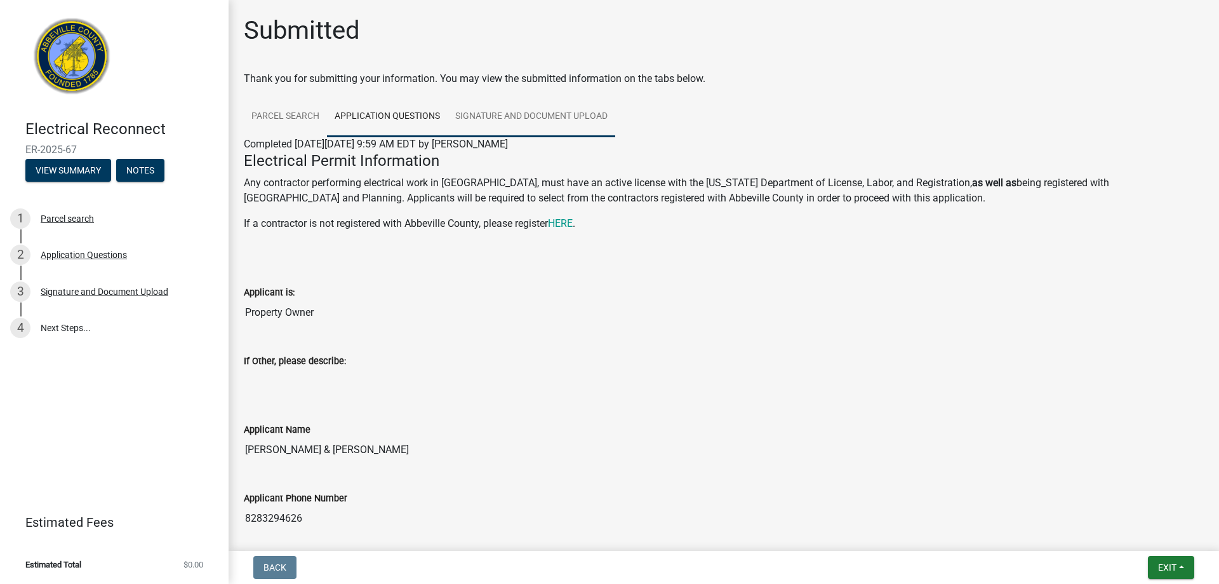
click at [509, 115] on link "Signature and Document Upload" at bounding box center [532, 117] width 168 height 41
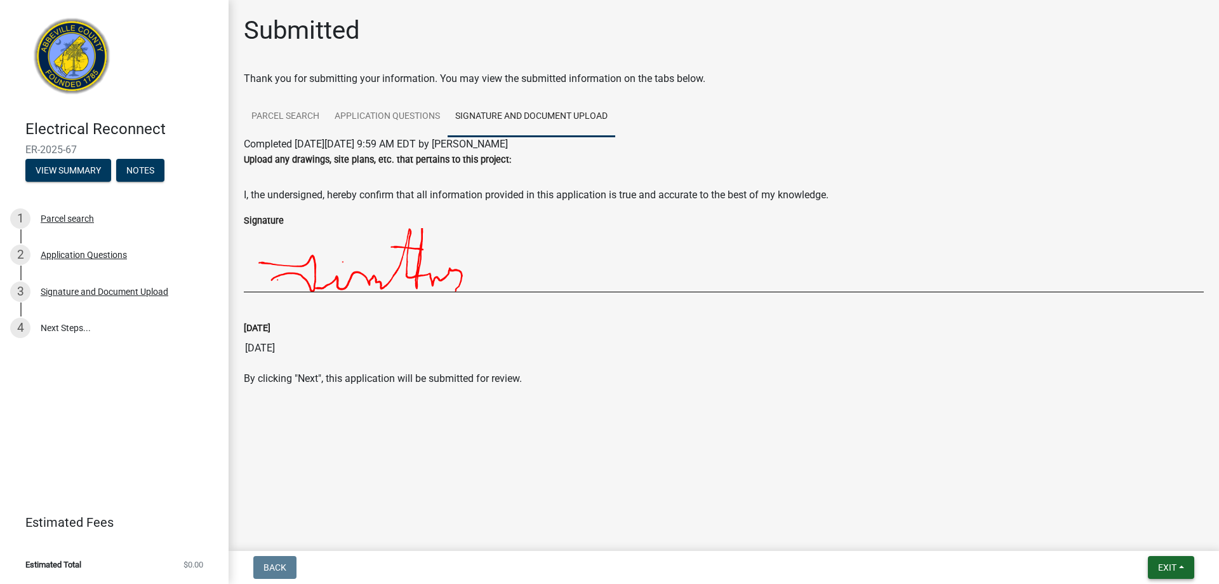
click at [1170, 565] on span "Exit" at bounding box center [1167, 567] width 18 height 10
click at [1118, 502] on button "Save" at bounding box center [1144, 503] width 102 height 30
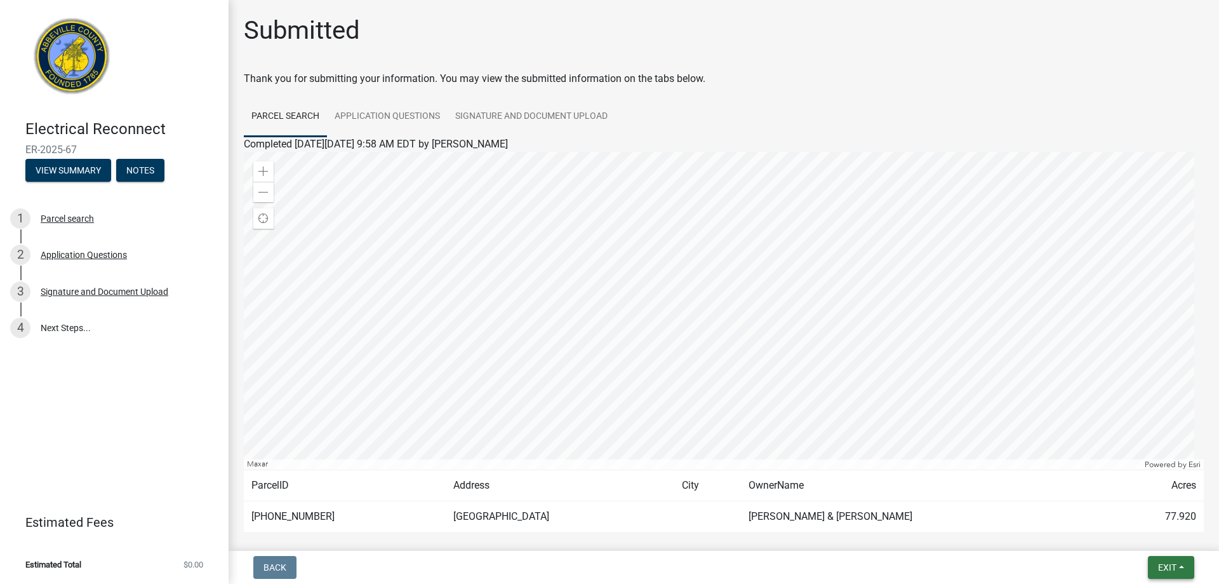
click at [1167, 562] on span "Exit" at bounding box center [1167, 567] width 18 height 10
click at [1128, 533] on button "Save & Exit" at bounding box center [1144, 534] width 102 height 30
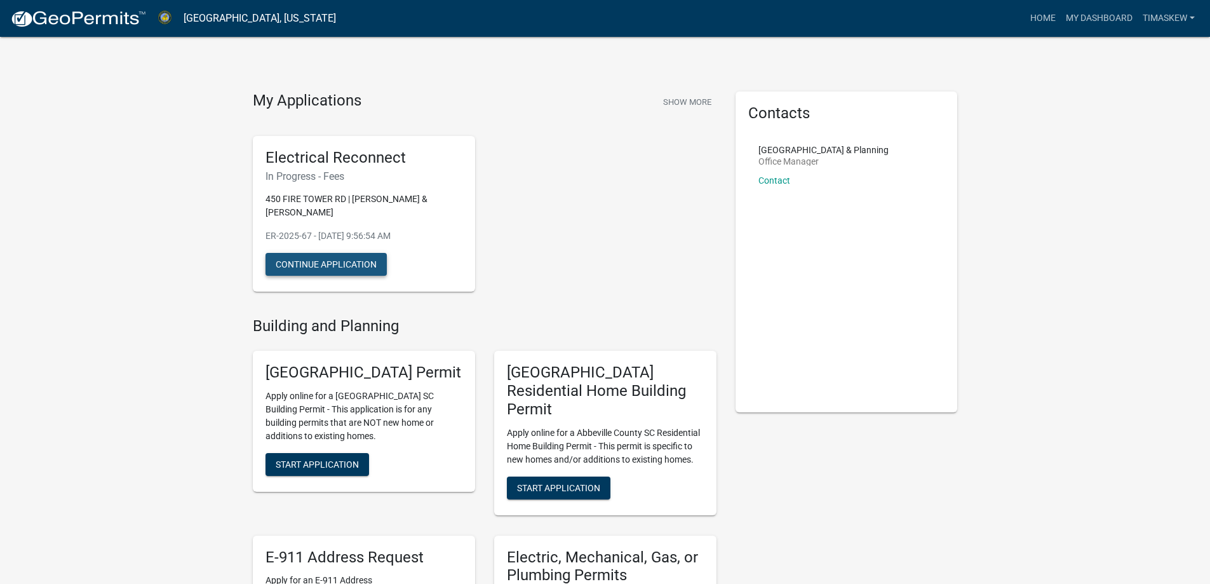
click at [319, 258] on button "Continue Application" at bounding box center [325, 264] width 121 height 23
